Goal: Find specific page/section: Find specific page/section

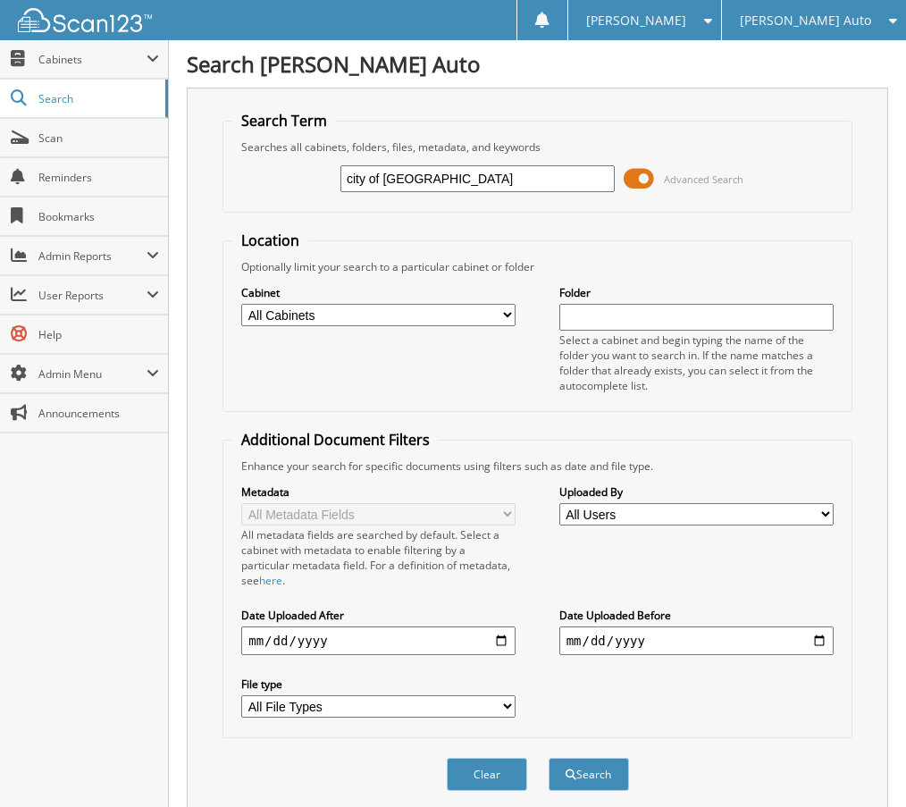
type input "city of [GEOGRAPHIC_DATA]"
click at [548, 757] on button "Search" at bounding box center [588, 773] width 80 height 33
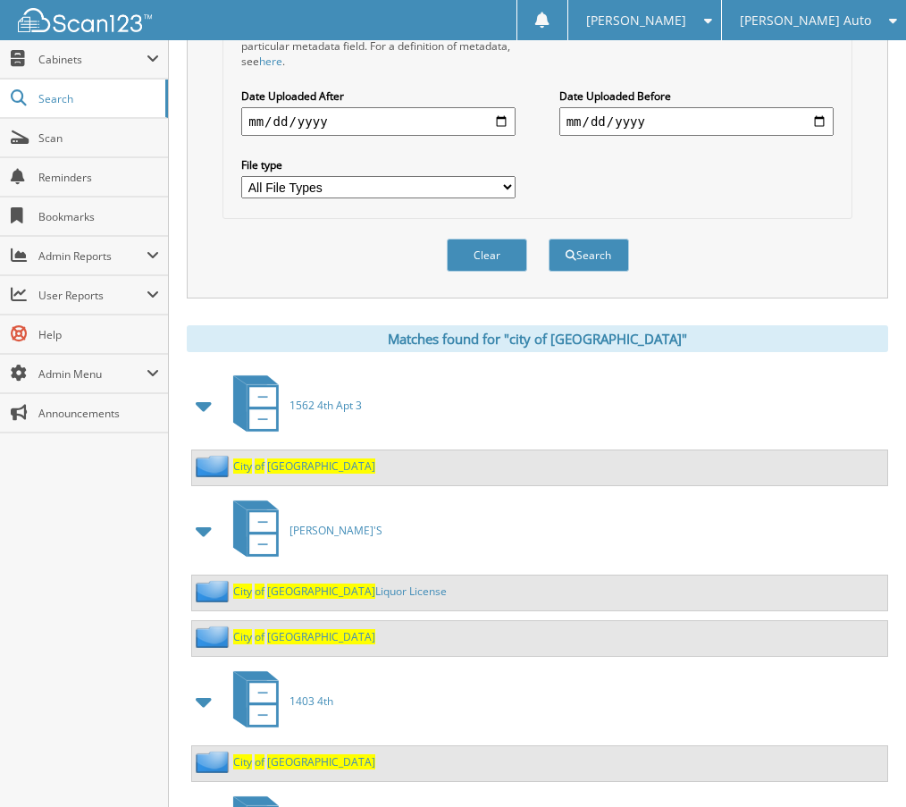
scroll to position [625, 0]
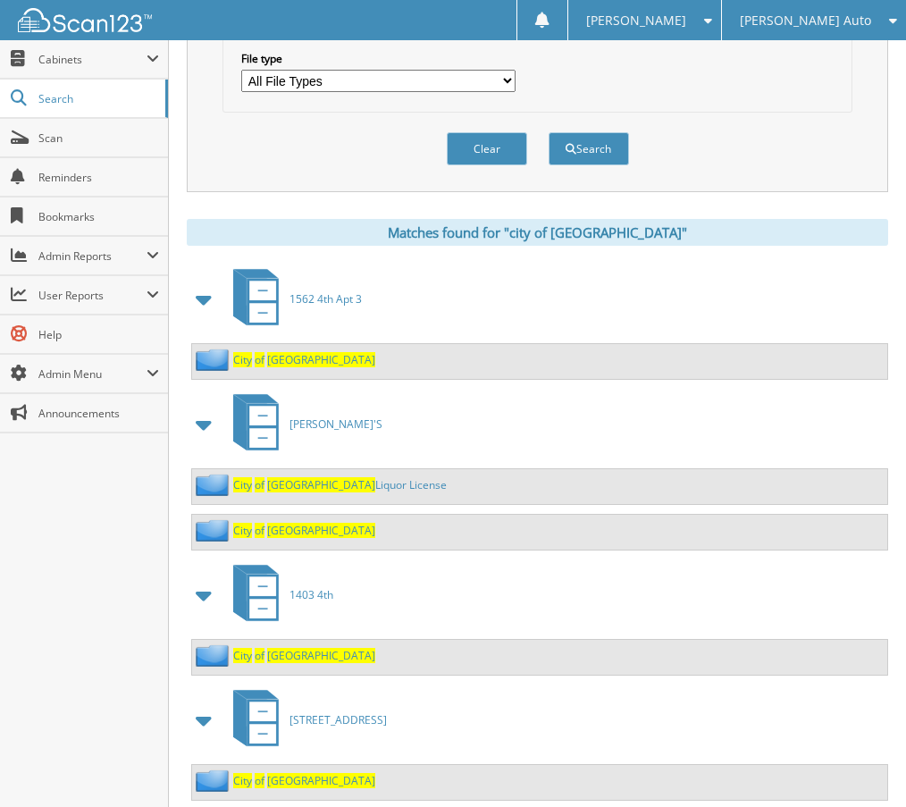
click at [205, 302] on span at bounding box center [204, 299] width 25 height 32
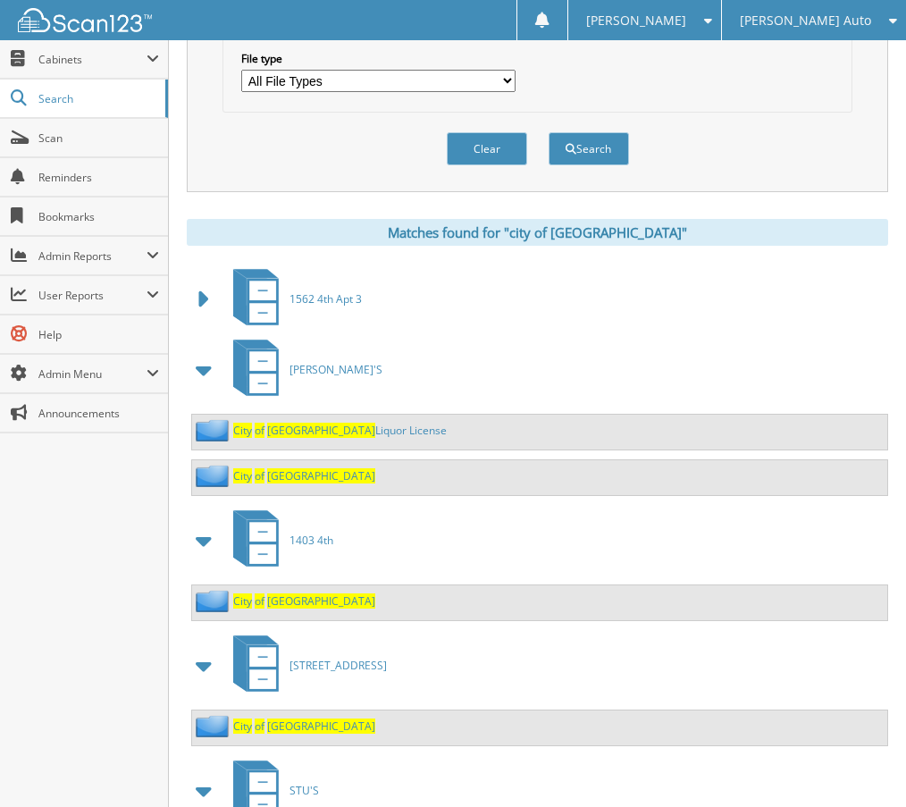
click at [205, 301] on span at bounding box center [204, 299] width 25 height 32
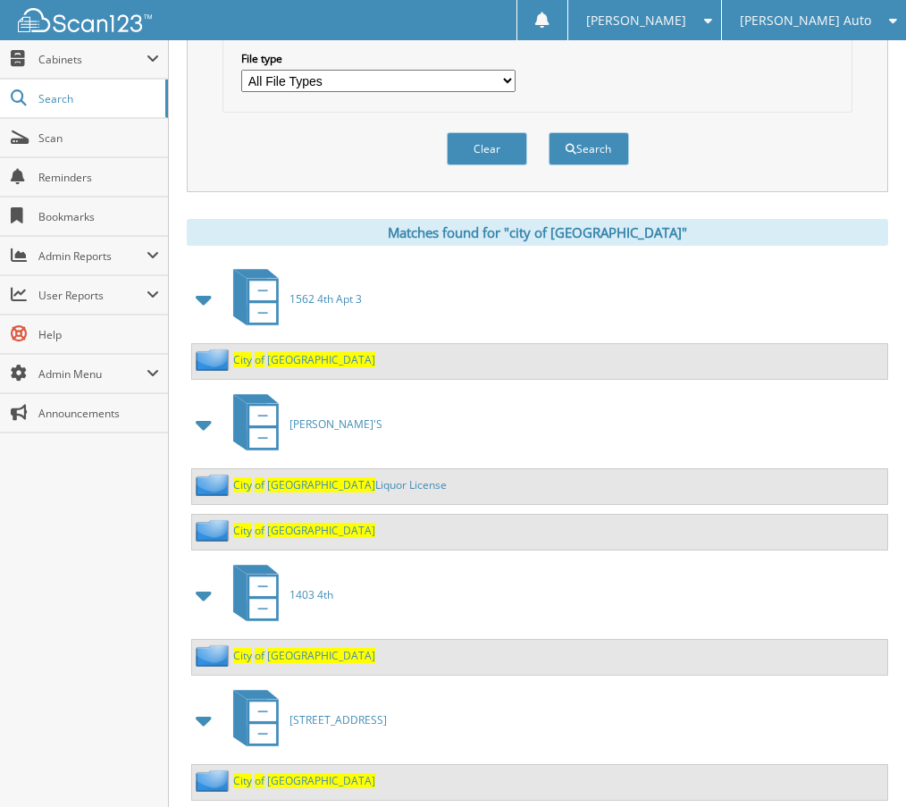
click at [275, 361] on span "[GEOGRAPHIC_DATA]" at bounding box center [321, 359] width 108 height 15
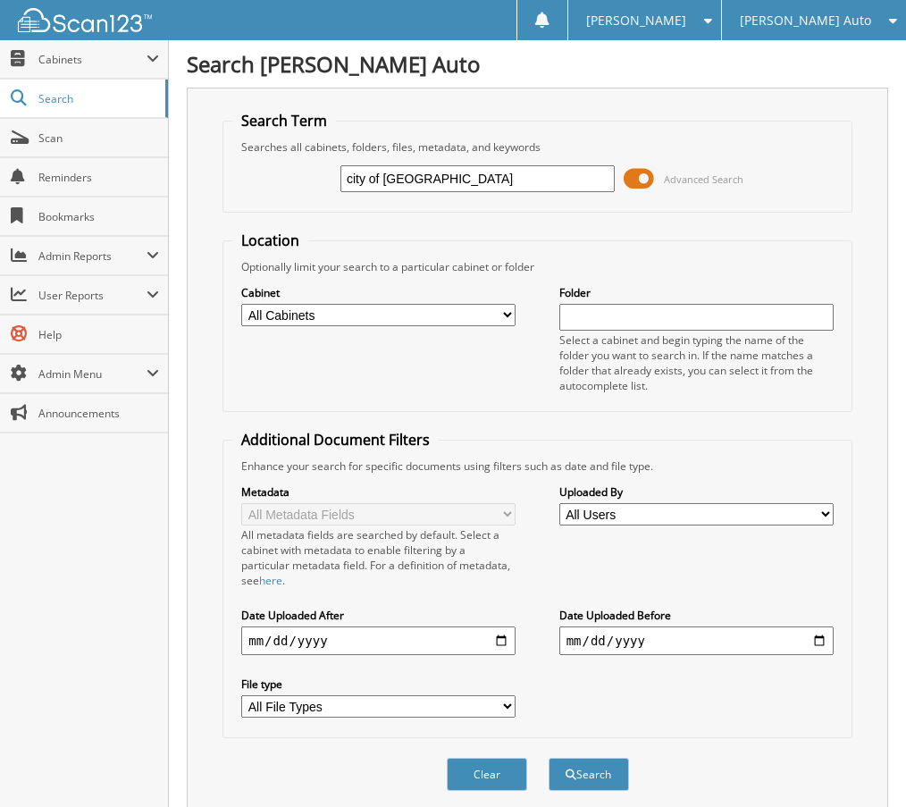
click at [823, 515] on select "All Users [PERSON_NAME] [PERSON_NAME] [PERSON_NAME] [PERSON_NAME] [PERSON_NAME]…" at bounding box center [696, 514] width 274 height 22
select select "4190"
click at [559, 503] on select "All Users [PERSON_NAME] [PERSON_NAME] [PERSON_NAME] [PERSON_NAME] [PERSON_NAME]…" at bounding box center [696, 514] width 274 height 22
click at [495, 642] on input "date" at bounding box center [378, 640] width 274 height 29
type input "[DATE]"
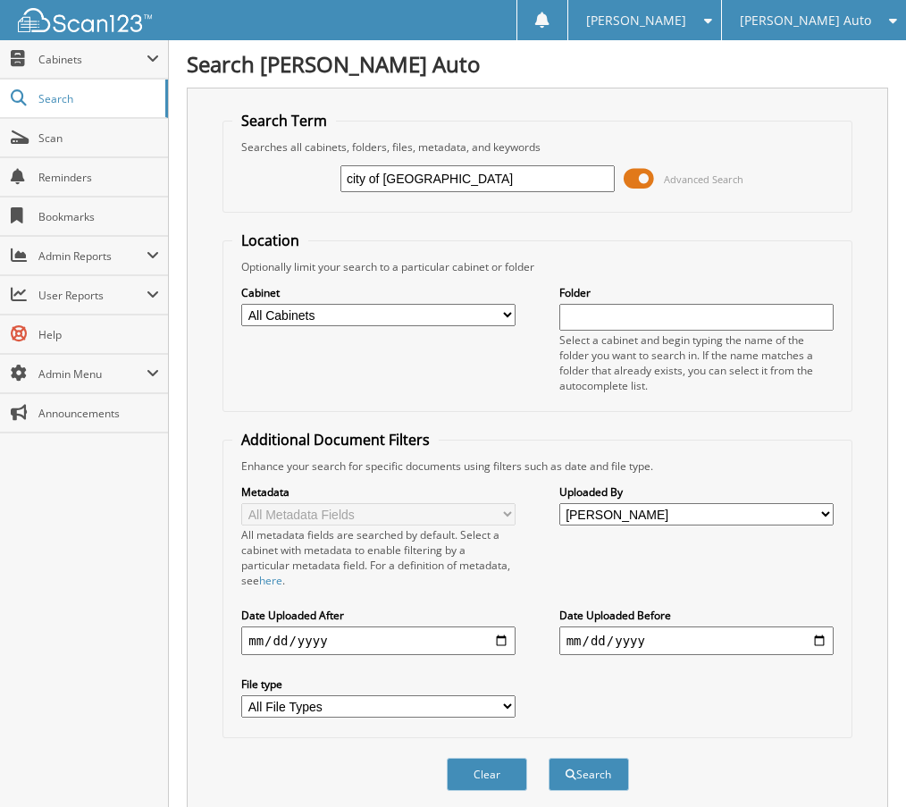
click at [815, 640] on input "date" at bounding box center [696, 640] width 274 height 29
type input "[DATE]"
click at [581, 767] on button "Search" at bounding box center [588, 773] width 80 height 33
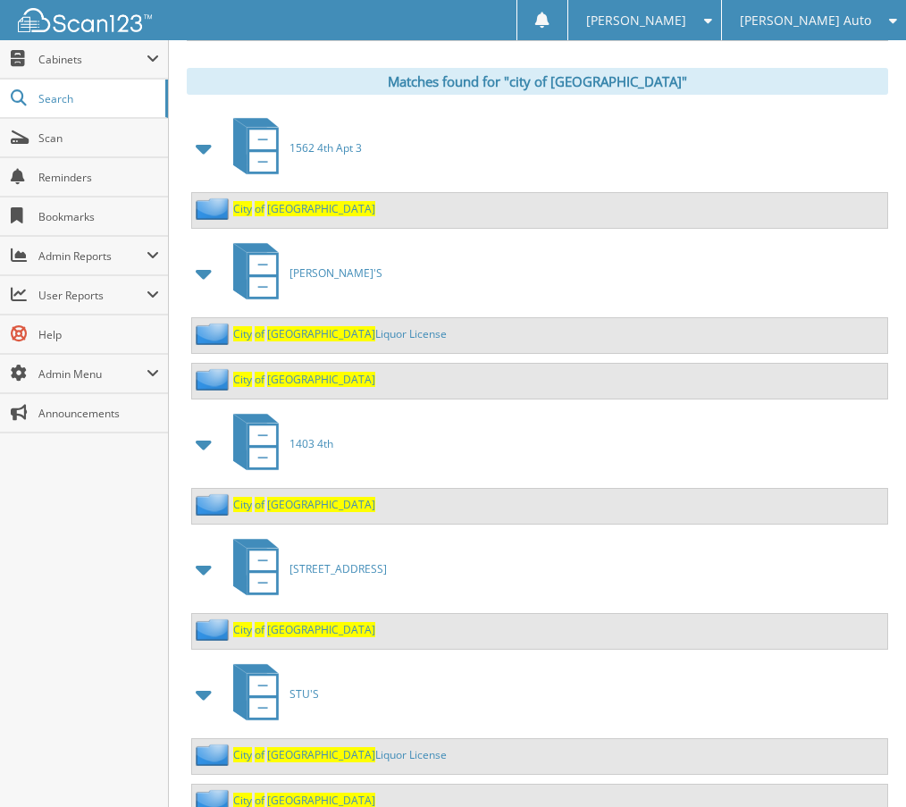
scroll to position [804, 0]
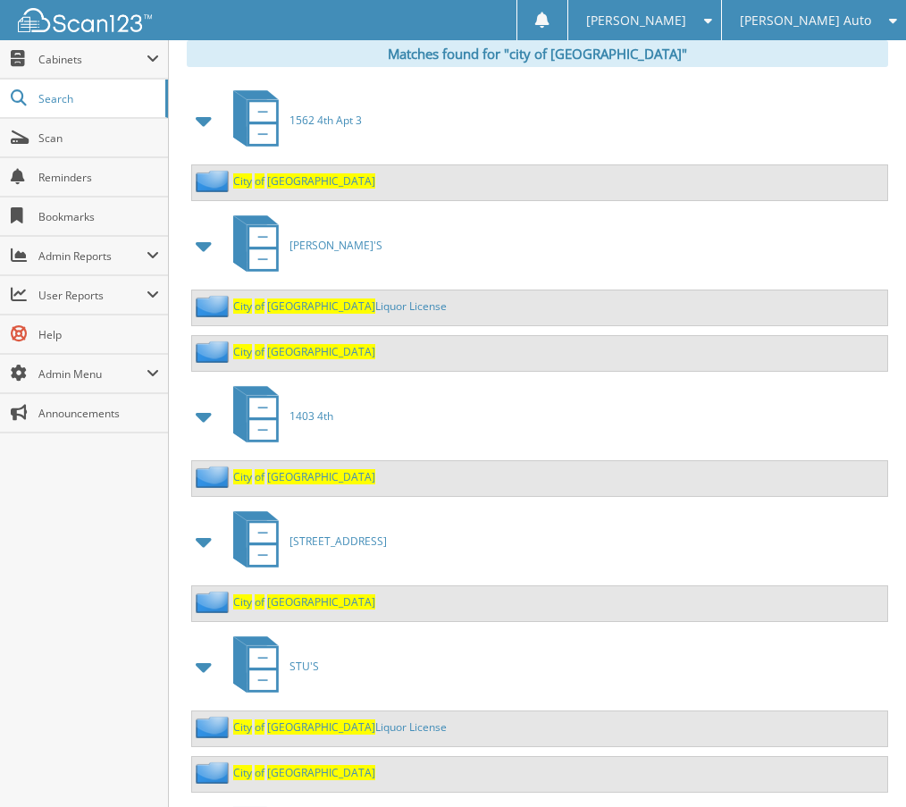
click at [289, 180] on span "[GEOGRAPHIC_DATA]" at bounding box center [321, 180] width 108 height 15
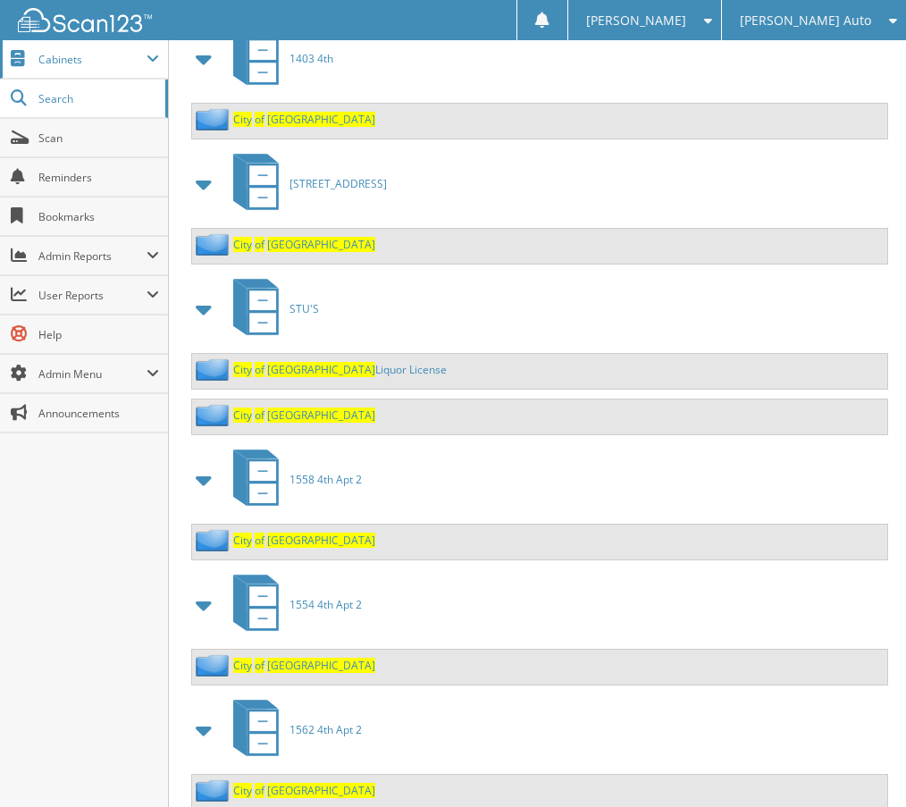
click at [83, 62] on span "Cabinets" at bounding box center [92, 59] width 108 height 15
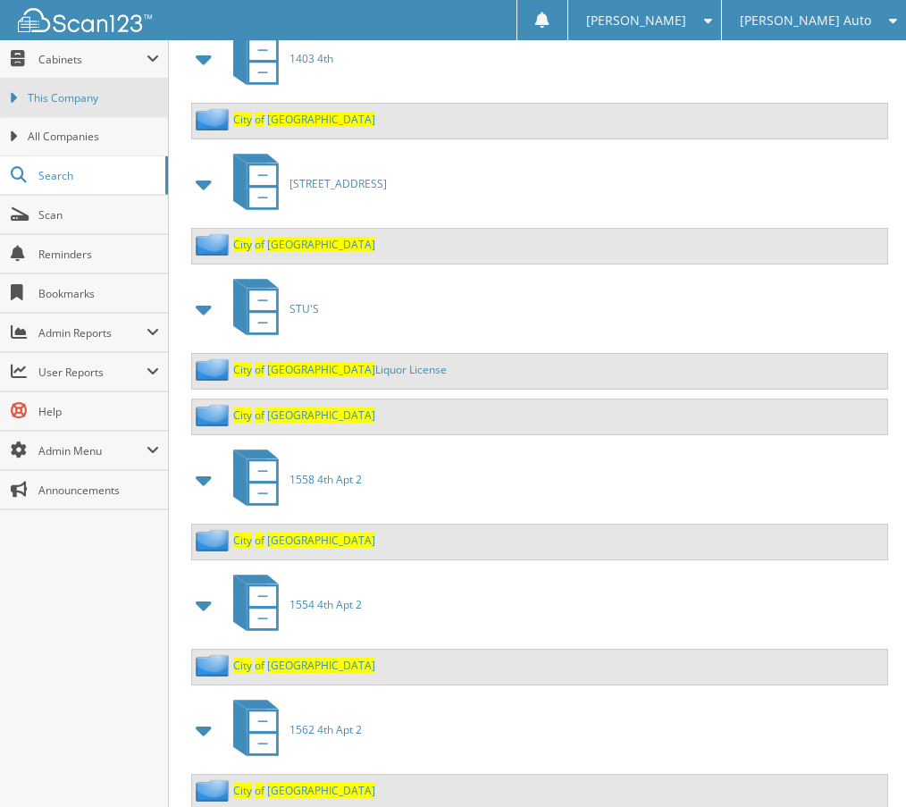
click at [86, 93] on span "This Company" at bounding box center [93, 98] width 131 height 16
